Goal: Check status: Check status

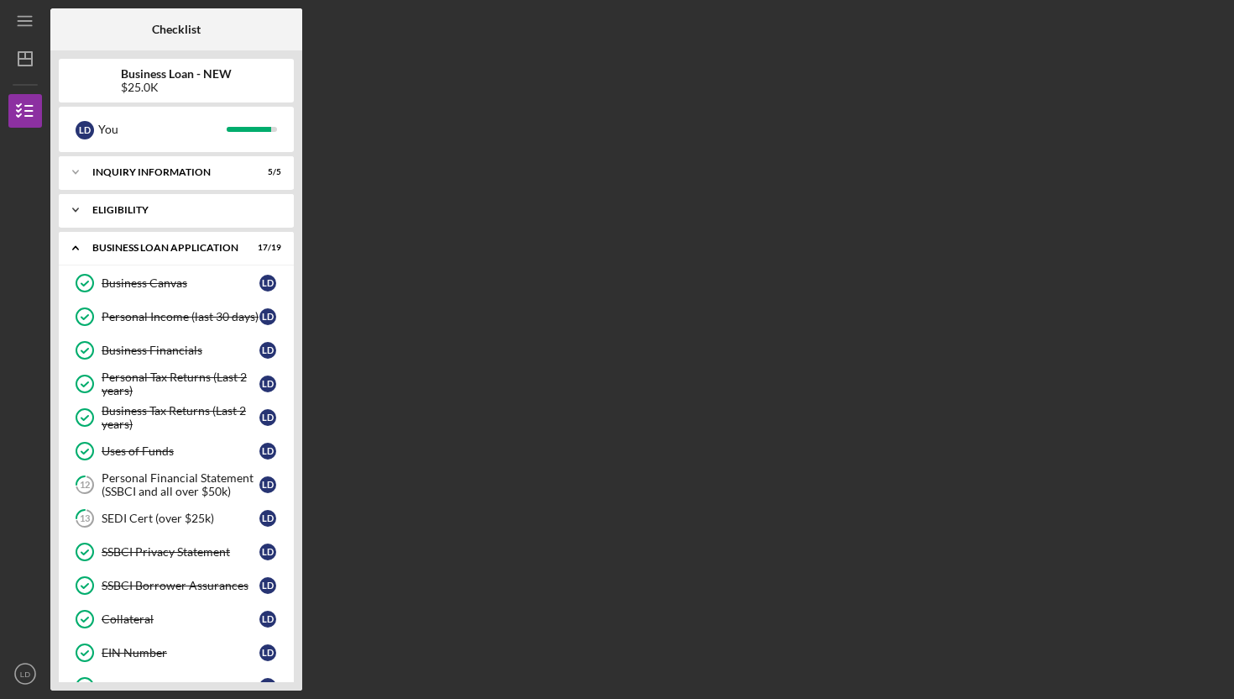
click at [215, 204] on div "Icon/Expander ELIGIBILITY 1 / 1" at bounding box center [176, 210] width 235 height 34
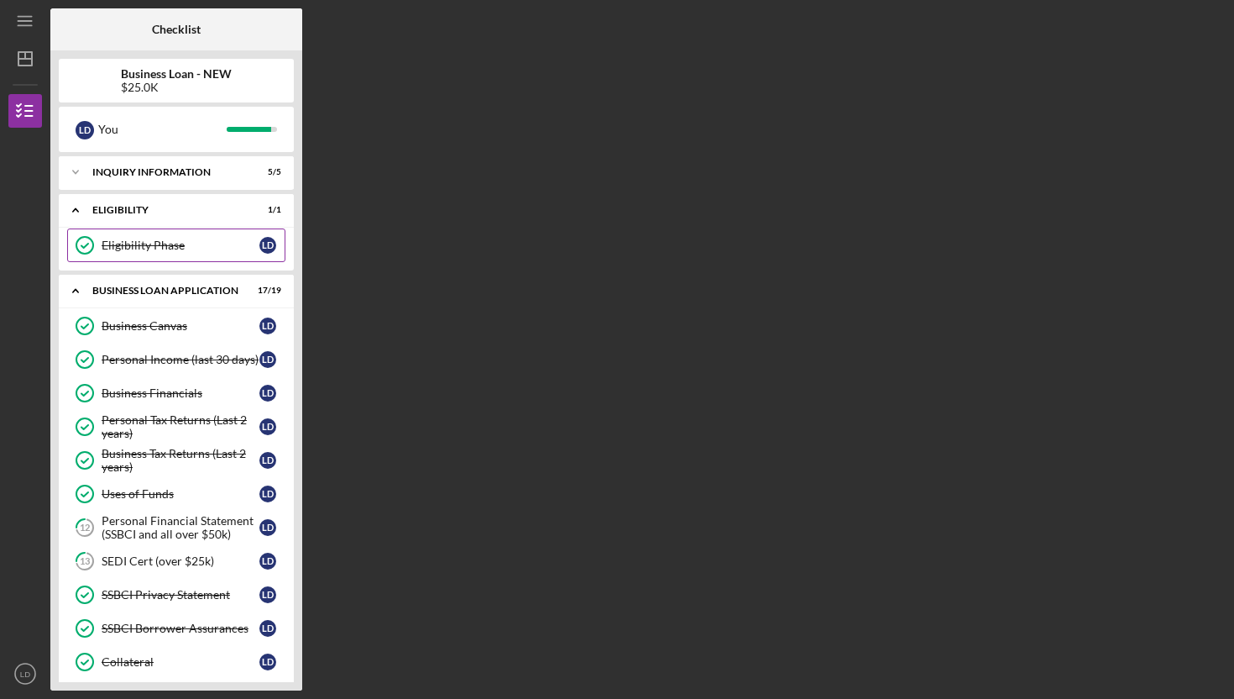
click at [157, 247] on div "Eligibility Phase" at bounding box center [181, 244] width 158 height 13
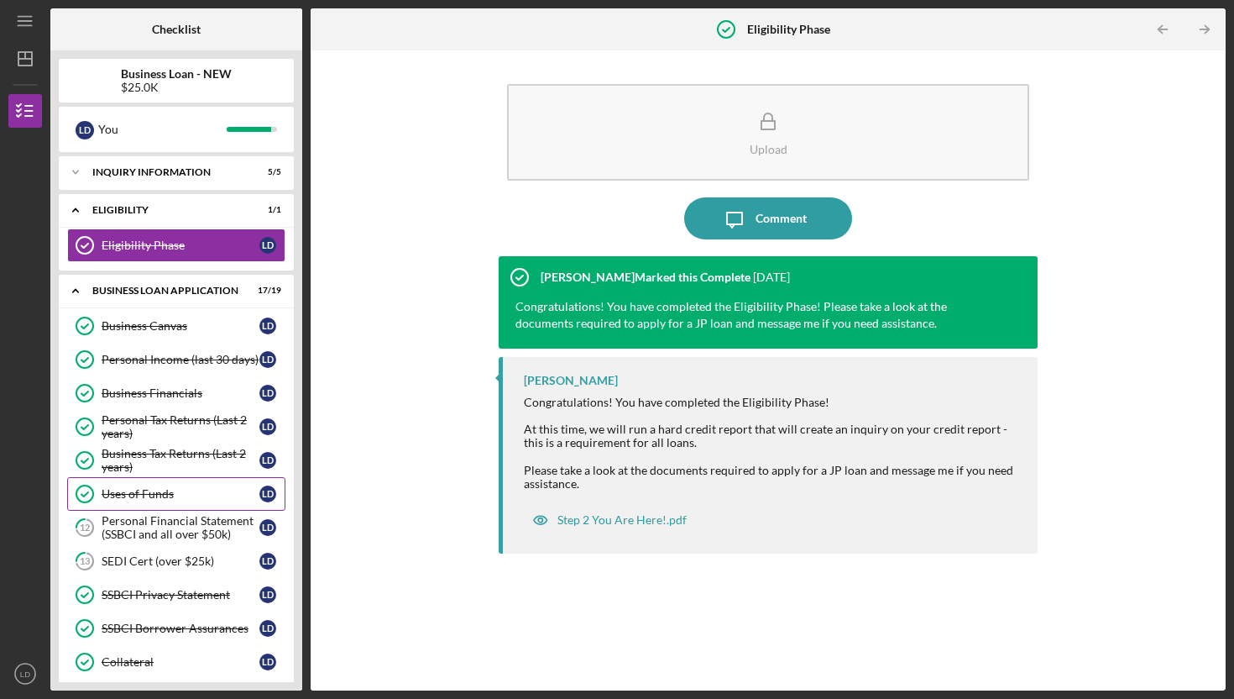
click at [170, 490] on div "Uses of Funds" at bounding box center [181, 493] width 158 height 13
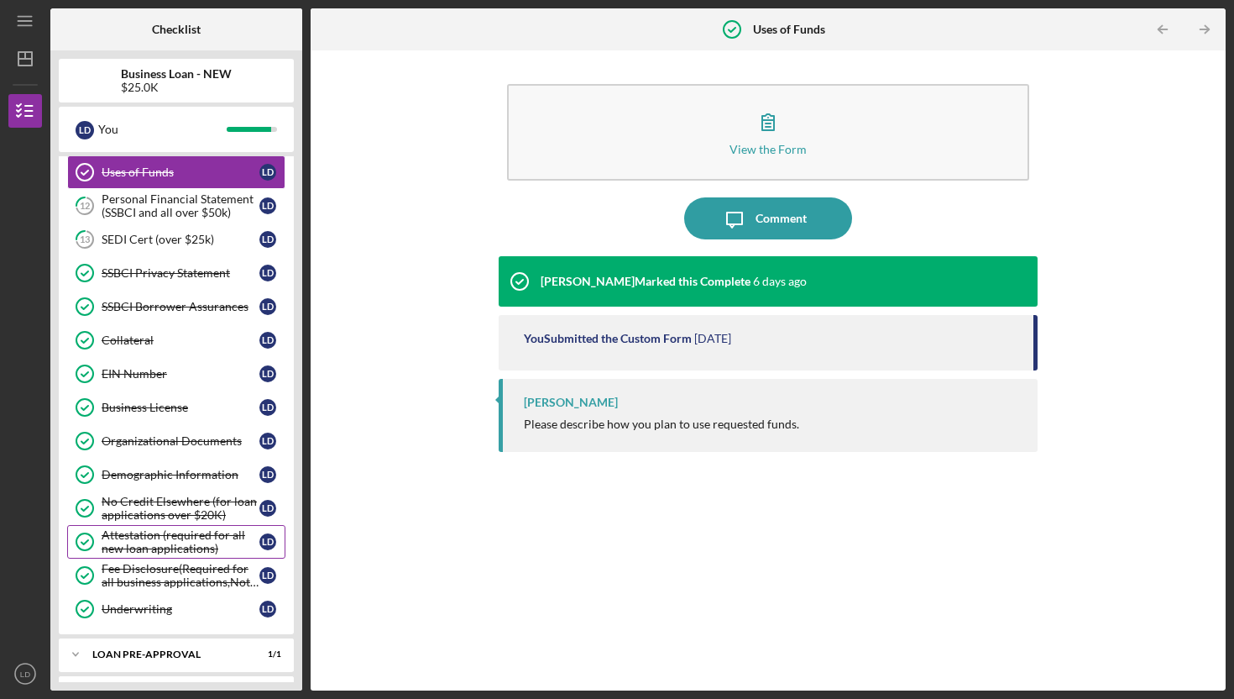
scroll to position [395, 0]
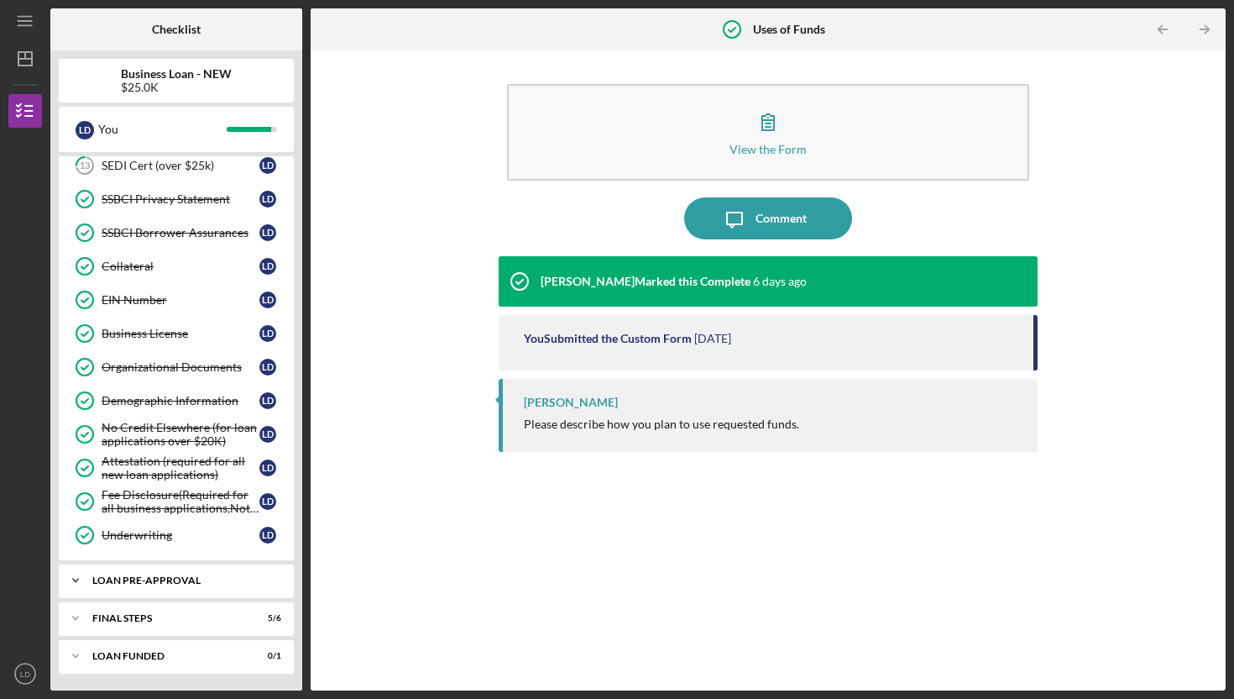
click at [151, 573] on div "Icon/Expander LOAN PRE-APPROVAL 1 / 1" at bounding box center [176, 580] width 235 height 34
click at [154, 660] on div "FINAL STEPS" at bounding box center [182, 661] width 181 height 10
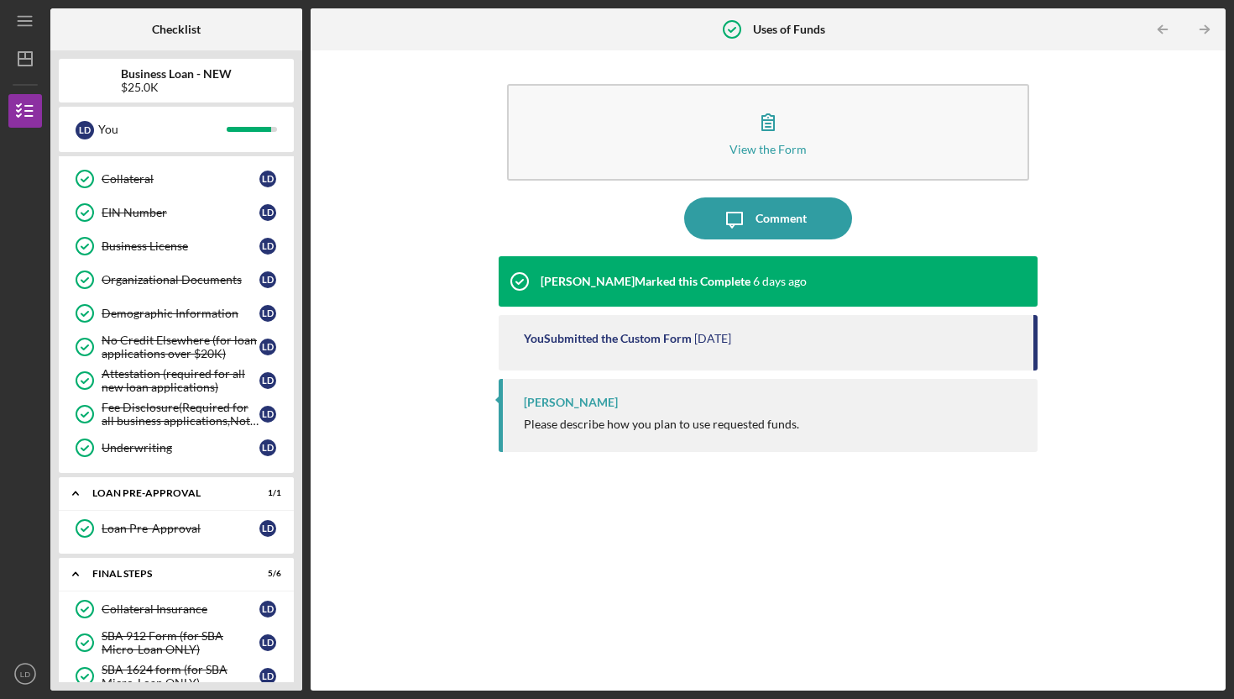
scroll to position [649, 0]
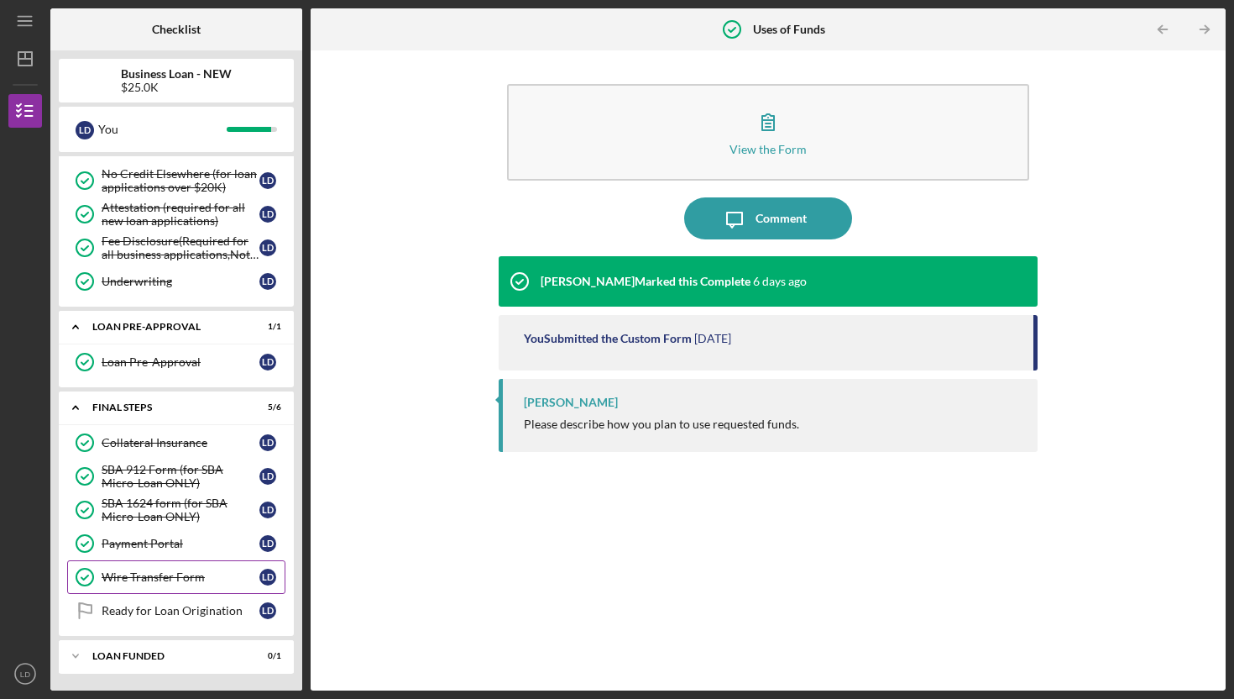
click at [168, 583] on link "Wire Transfer Form Wire Transfer Form [PERSON_NAME]" at bounding box center [176, 577] width 218 height 34
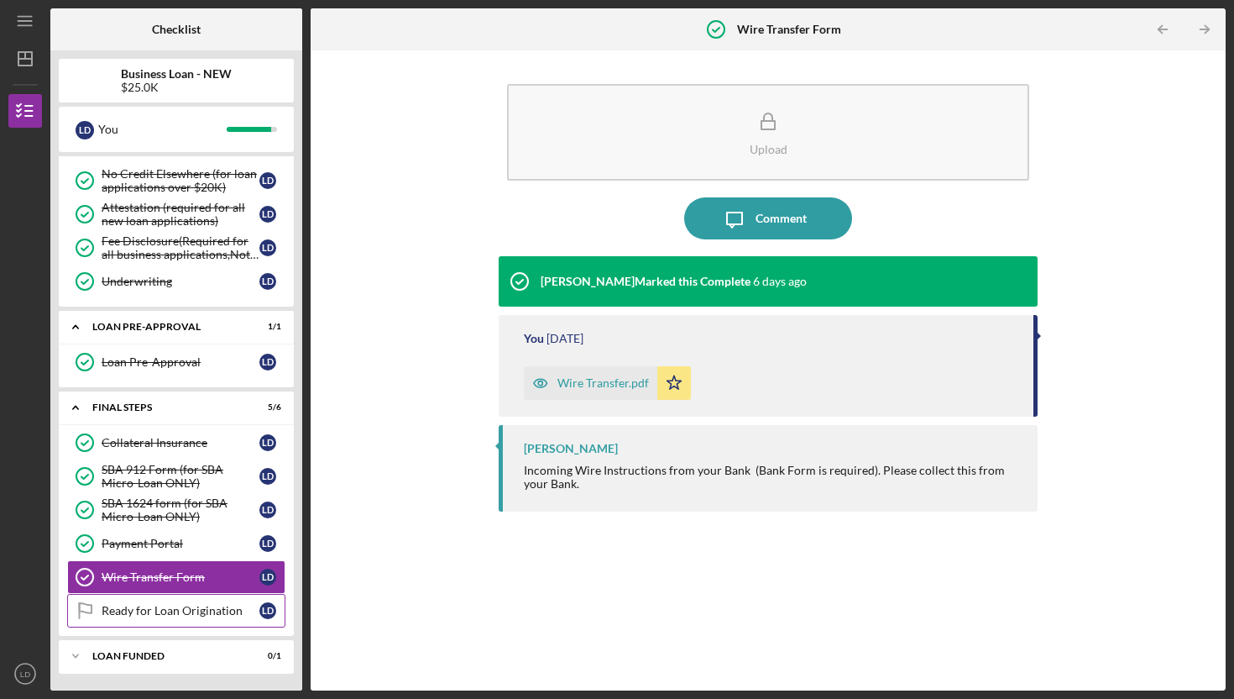
click at [164, 614] on div "Ready for Loan Origination" at bounding box center [181, 610] width 158 height 13
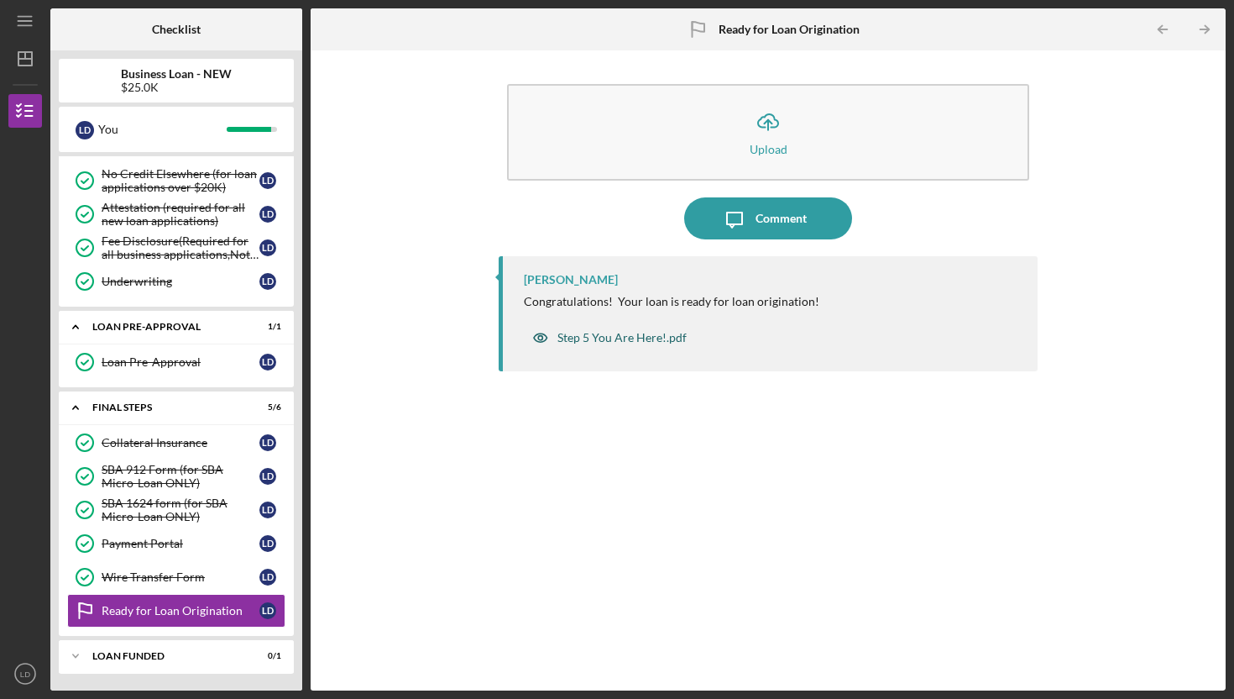
click at [614, 335] on div "Step 5 You Are Here!.pdf" at bounding box center [621, 337] width 129 height 13
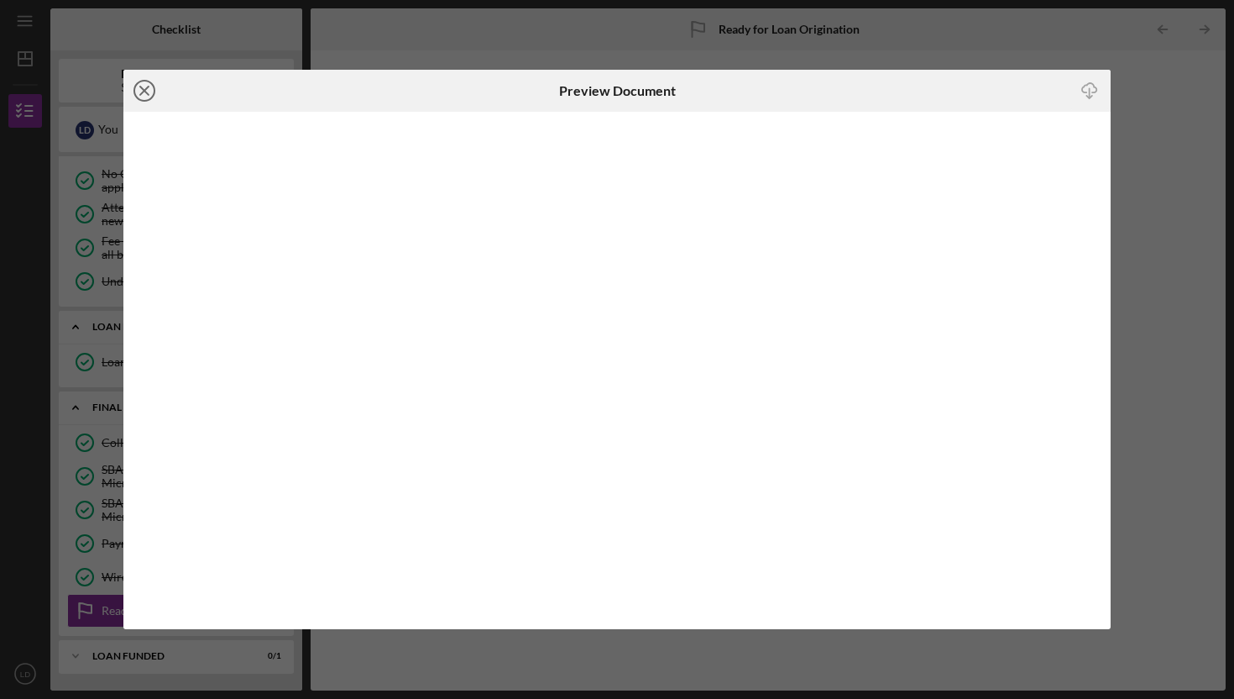
click at [139, 97] on icon "Icon/Close" at bounding box center [144, 91] width 42 height 42
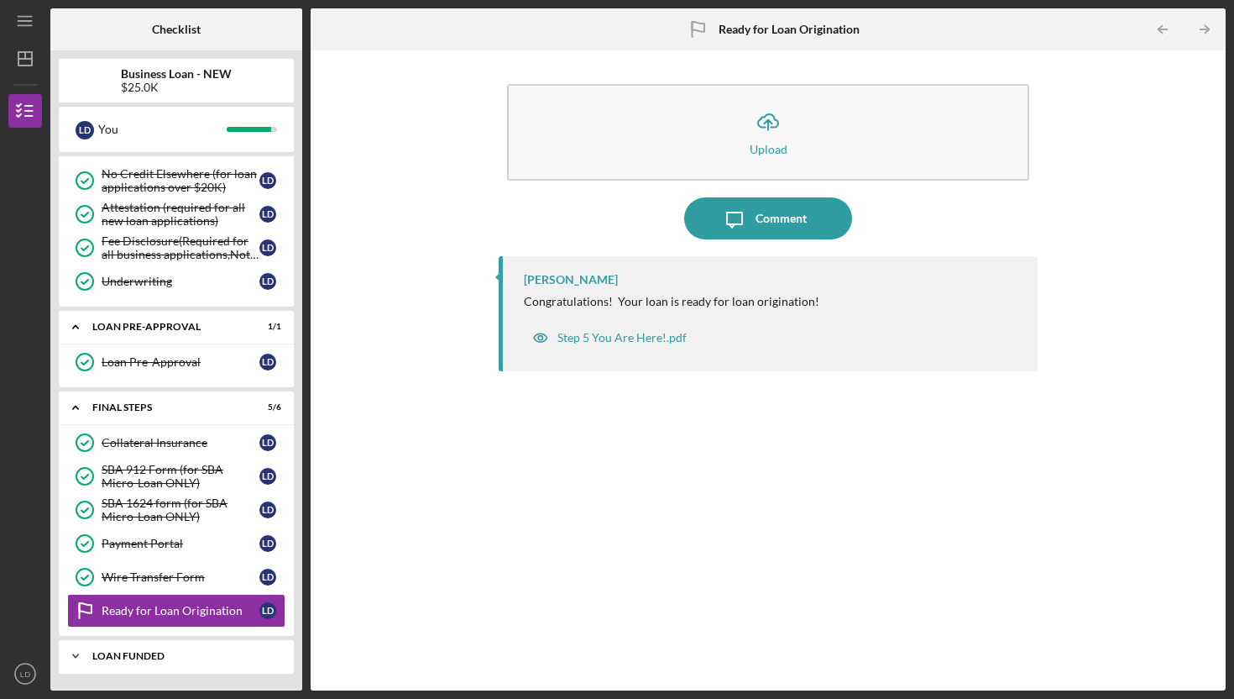
click at [210, 646] on div "Icon/Expander LOAN FUNDED 0 / 1" at bounding box center [176, 656] width 235 height 34
